Goal: Transaction & Acquisition: Obtain resource

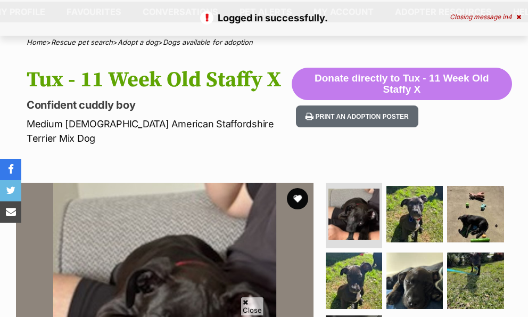
click at [297, 187] on button "favourite" at bounding box center [297, 198] width 23 height 23
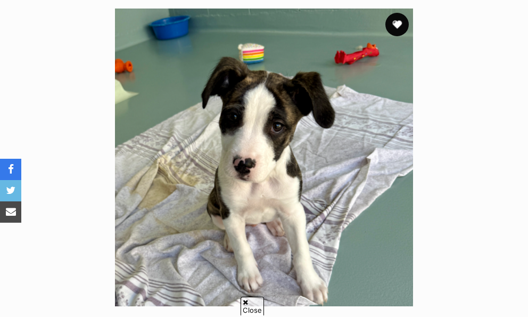
click at [389, 20] on button "favourite" at bounding box center [396, 24] width 23 height 23
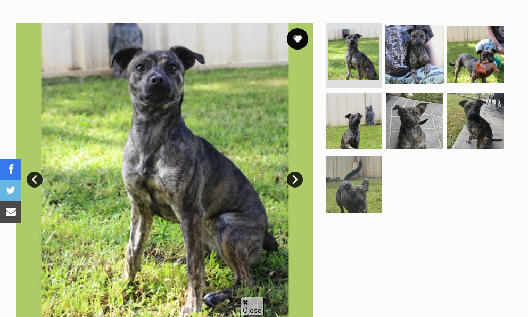
click at [424, 26] on img at bounding box center [415, 54] width 60 height 60
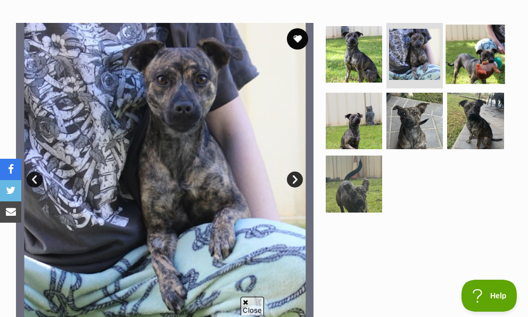
click at [479, 47] on img at bounding box center [476, 54] width 60 height 60
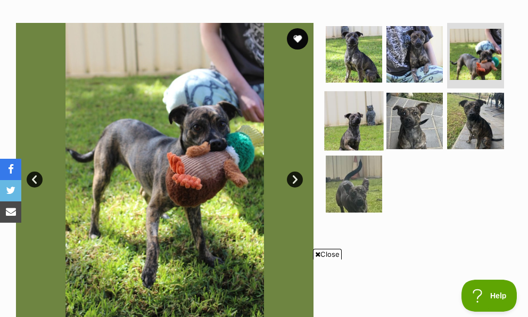
click at [367, 99] on img at bounding box center [354, 121] width 60 height 60
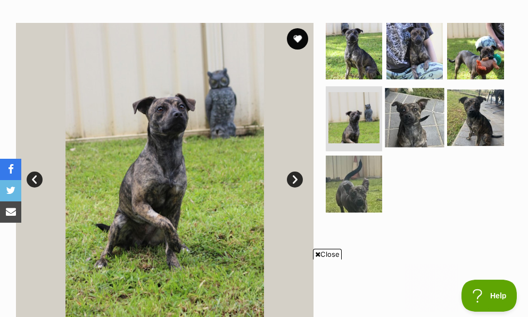
click at [420, 114] on img at bounding box center [415, 118] width 60 height 60
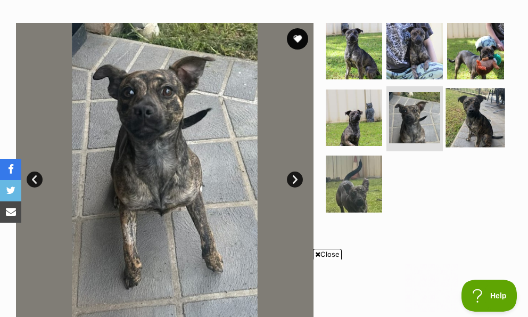
click at [468, 108] on img at bounding box center [476, 118] width 60 height 60
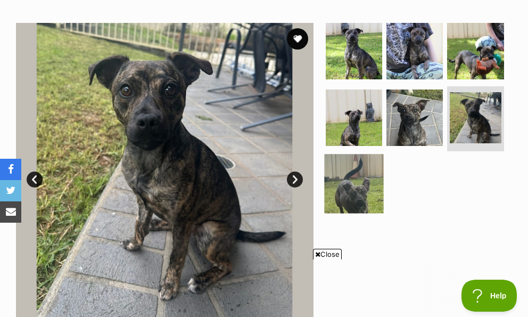
click at [353, 169] on img at bounding box center [354, 184] width 60 height 60
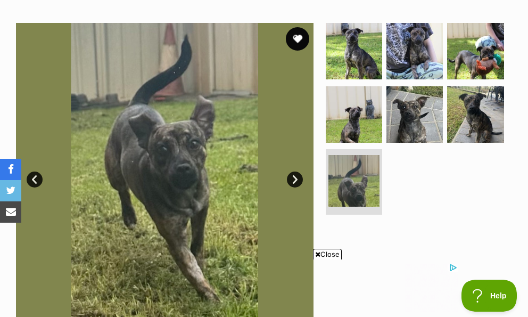
click at [293, 27] on button "favourite" at bounding box center [297, 38] width 23 height 23
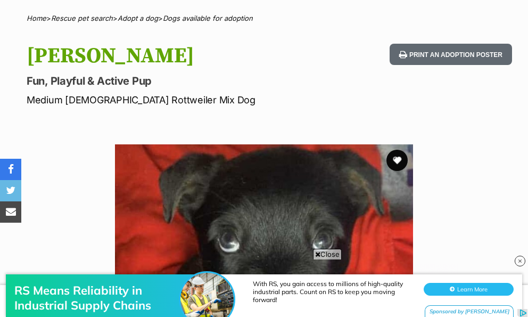
scroll to position [63, 0]
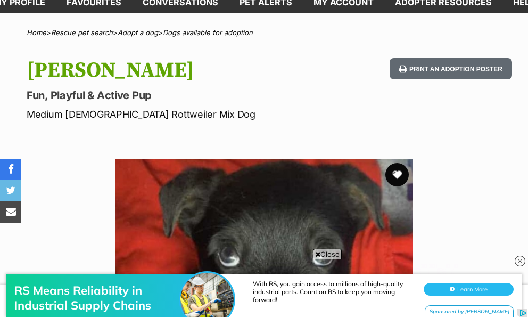
click at [397, 175] on button "favourite" at bounding box center [396, 174] width 23 height 23
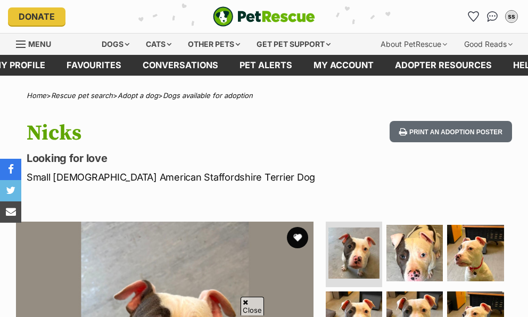
click at [299, 227] on button "favourite" at bounding box center [297, 237] width 21 height 21
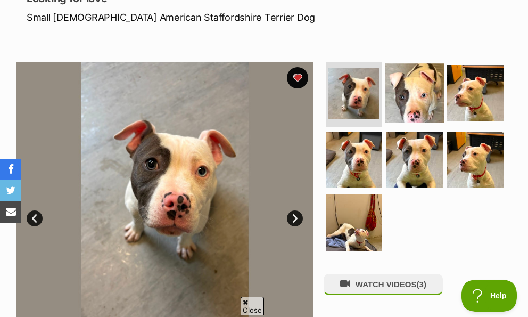
click at [417, 87] on img at bounding box center [415, 93] width 60 height 60
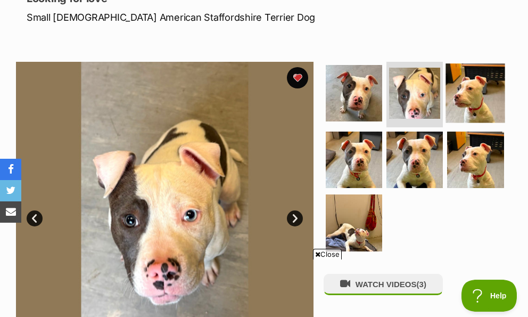
click at [464, 98] on img at bounding box center [476, 93] width 60 height 60
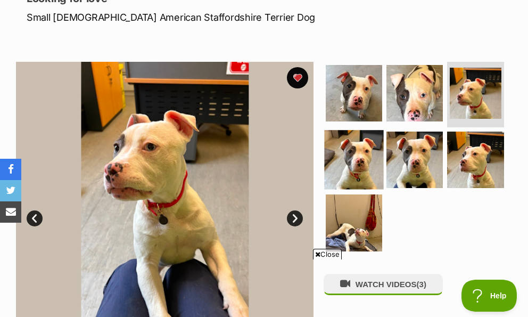
click at [349, 158] on img at bounding box center [354, 160] width 60 height 60
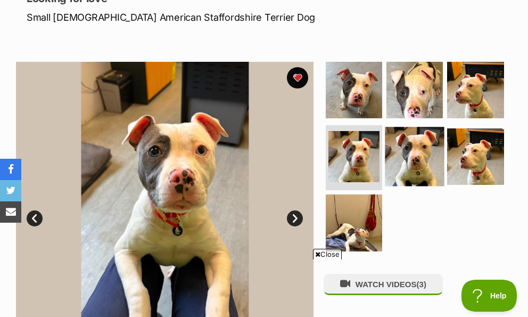
click at [417, 160] on img at bounding box center [415, 157] width 60 height 60
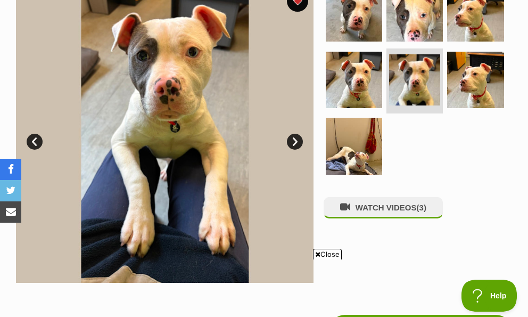
scroll to position [213, 0]
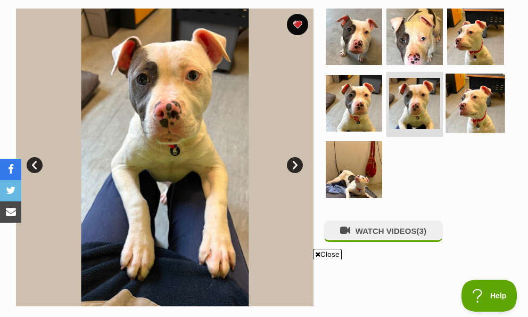
click at [477, 111] on img at bounding box center [476, 103] width 60 height 60
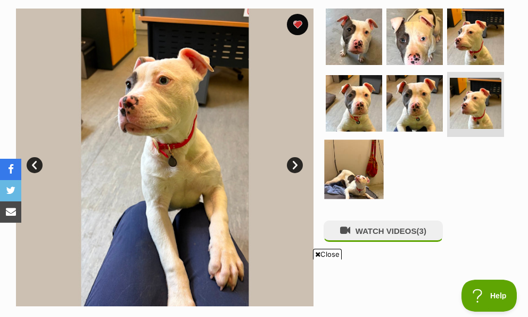
click at [359, 167] on img at bounding box center [354, 170] width 60 height 60
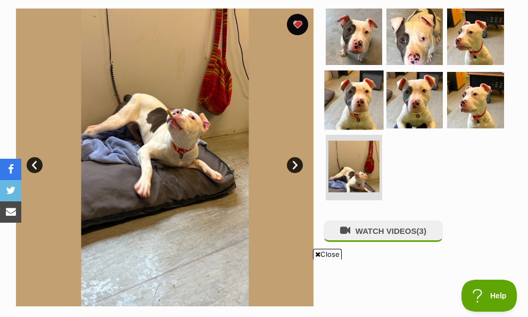
click at [365, 97] on img at bounding box center [354, 100] width 60 height 60
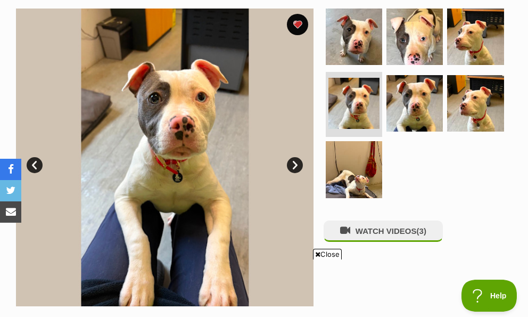
click at [331, 254] on span "Close" at bounding box center [327, 254] width 29 height 11
click at [419, 37] on img at bounding box center [415, 37] width 60 height 60
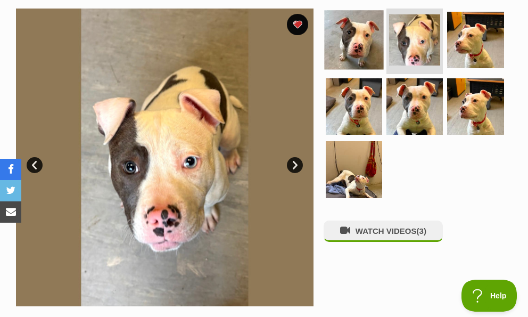
click at [357, 42] on img at bounding box center [354, 40] width 60 height 60
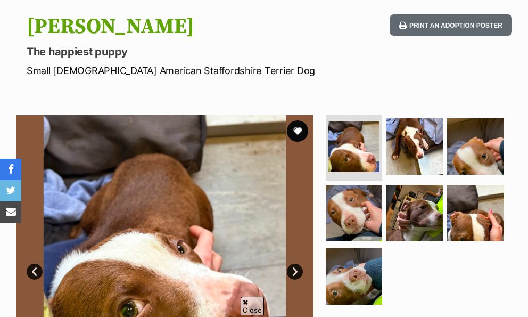
click at [303, 133] on button "favourite" at bounding box center [297, 130] width 21 height 21
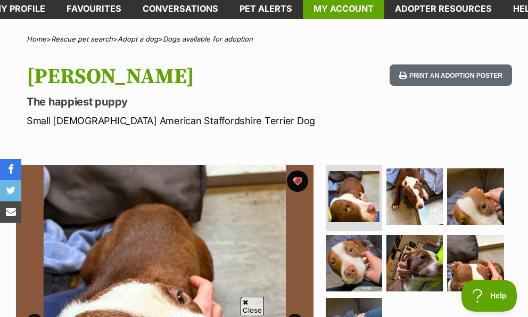
scroll to position [53, 0]
